Goal: Browse casually

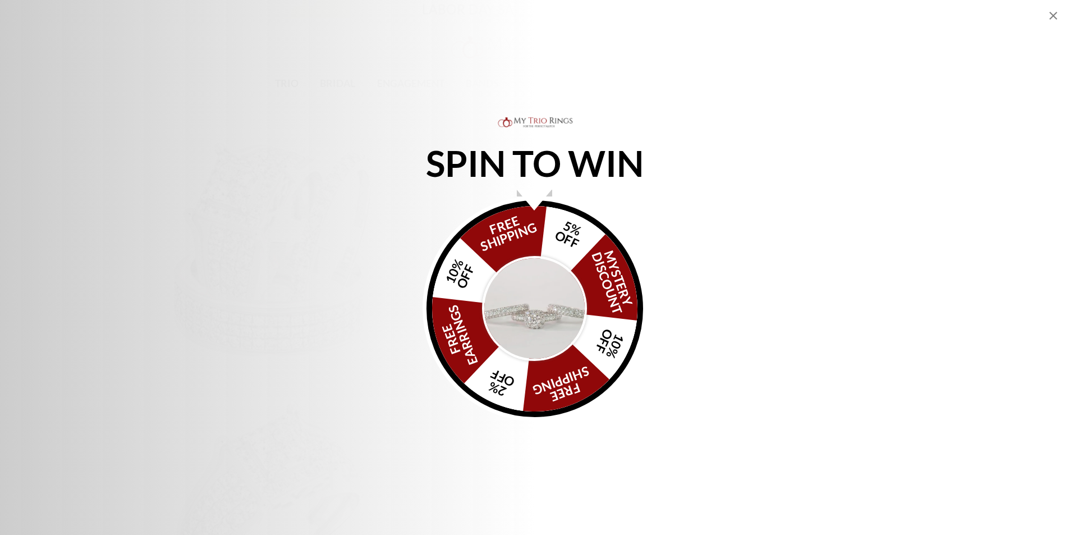
click at [533, 295] on img "Alia popup" at bounding box center [535, 309] width 106 height 106
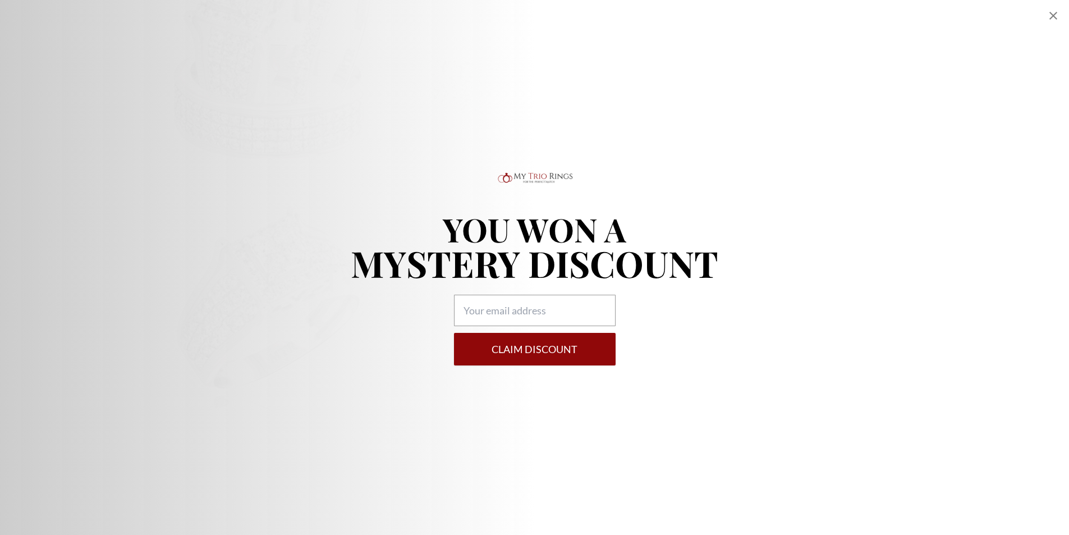
scroll to position [168, 0]
click at [1047, 12] on icon "Close popup" at bounding box center [1053, 15] width 13 height 13
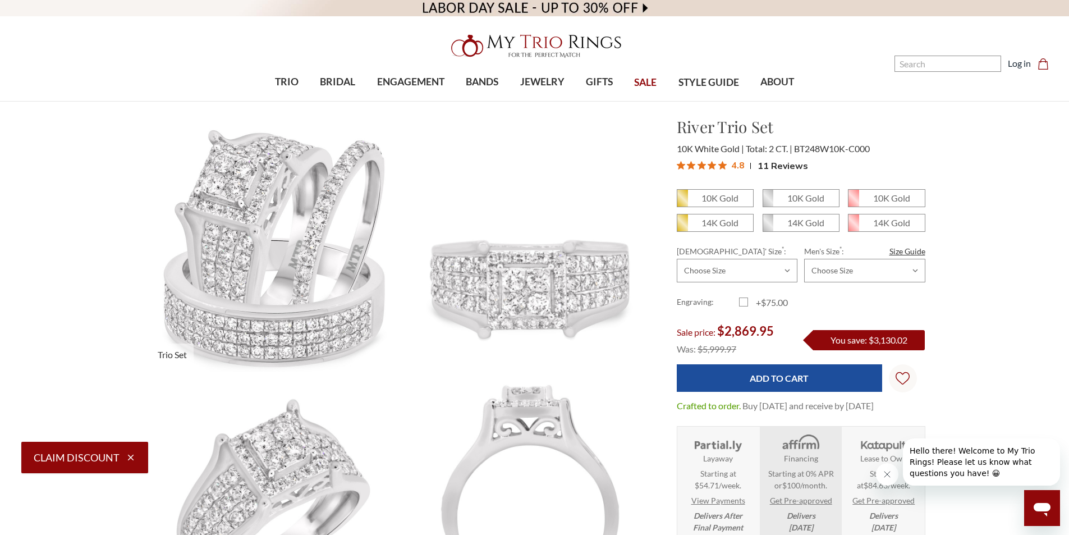
scroll to position [0, 0]
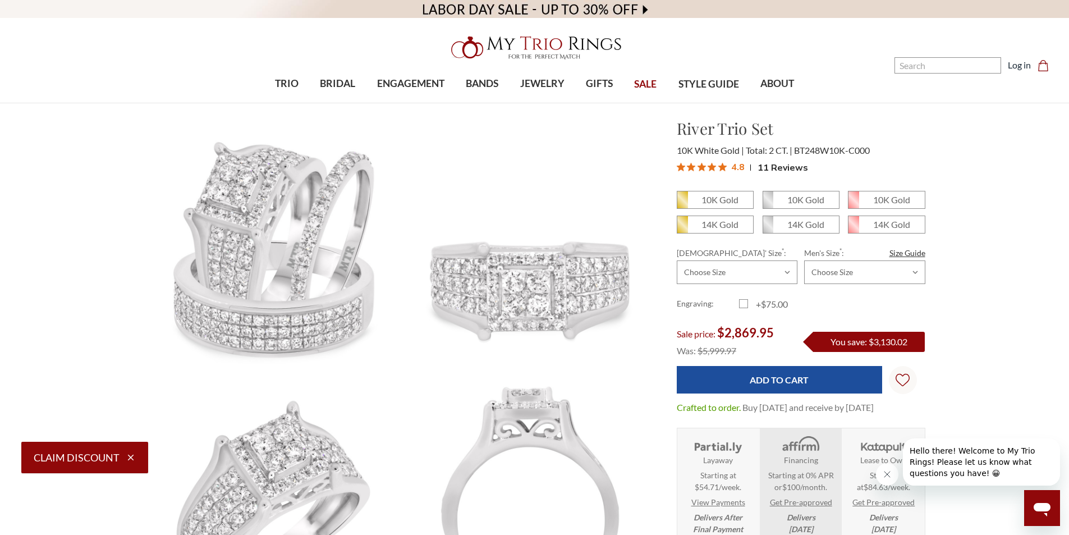
click at [429, 2] on video at bounding box center [534, 9] width 1069 height 18
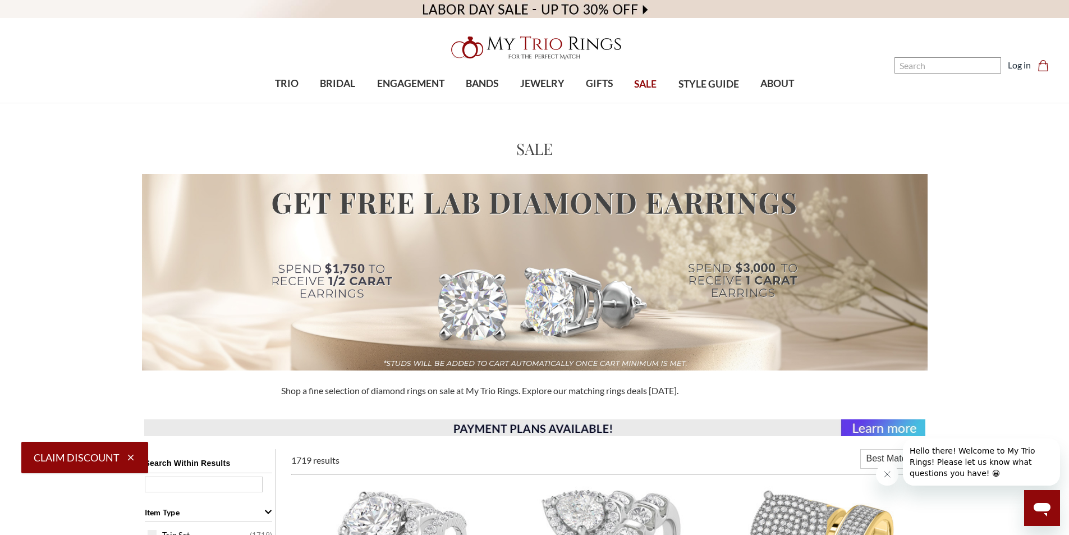
click at [427, 11] on video at bounding box center [534, 9] width 1069 height 18
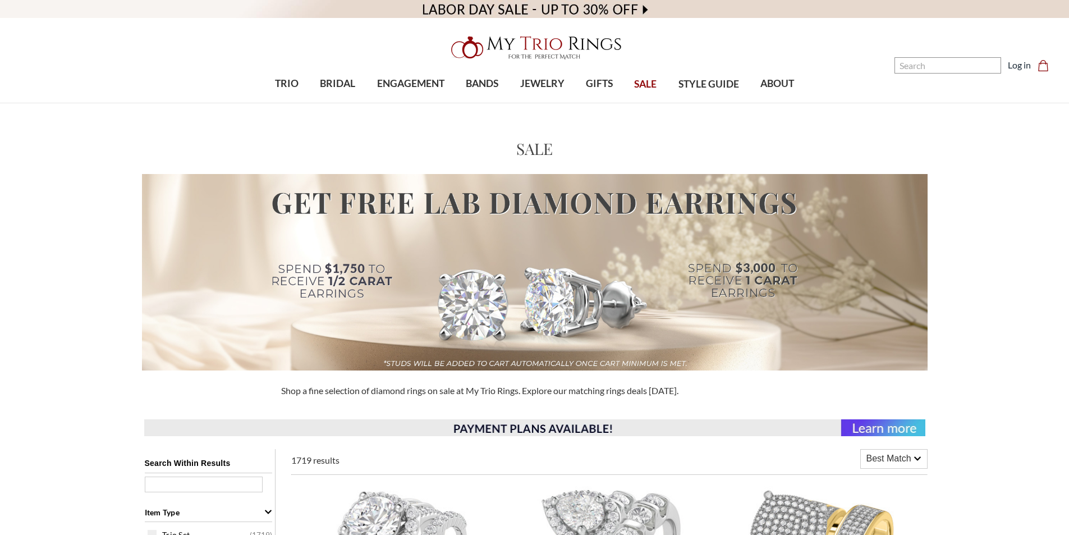
click at [482, 45] on img at bounding box center [535, 48] width 180 height 36
